Goal: Participate in discussion

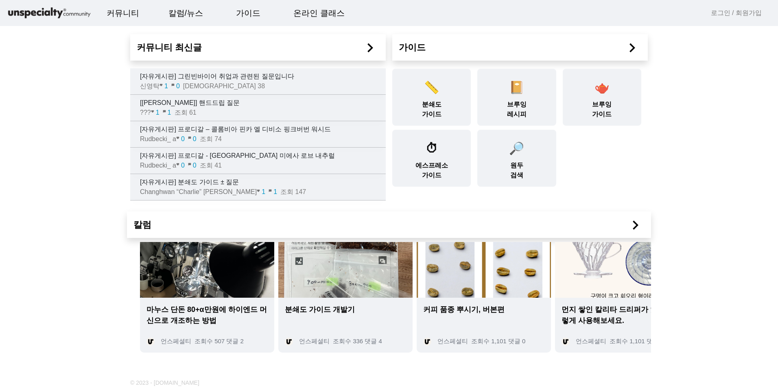
click at [251, 80] on p "[자유게시판] 그린빈바이어 취업과 관련된 질문입니다" at bounding box center [263, 77] width 246 height 10
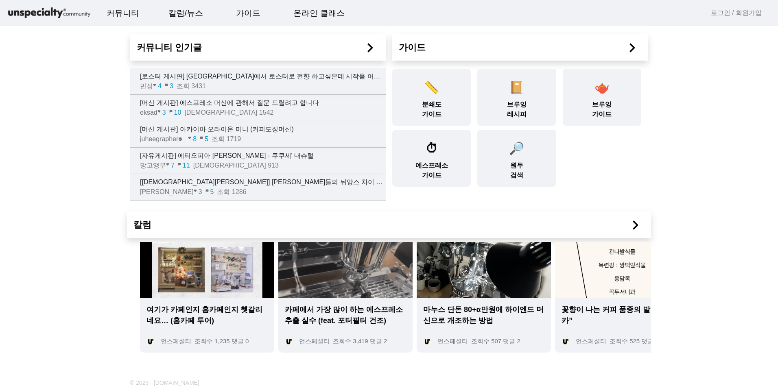
click at [167, 180] on p "[[DEMOGRAPHIC_DATA][PERSON_NAME]] [PERSON_NAME]들의 뉘앙스 차이 궁금점" at bounding box center [263, 182] width 246 height 10
